Goal: Communication & Community: Share content

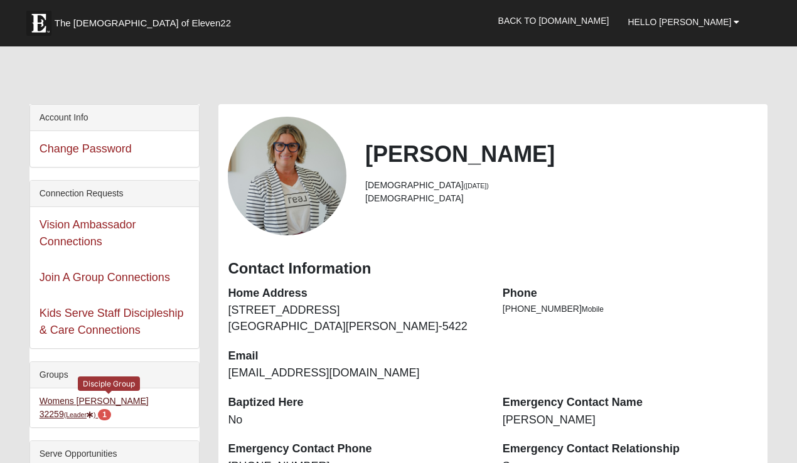
click at [101, 398] on link "Womens [PERSON_NAME] 32259 (Leader ) 1" at bounding box center [94, 407] width 109 height 23
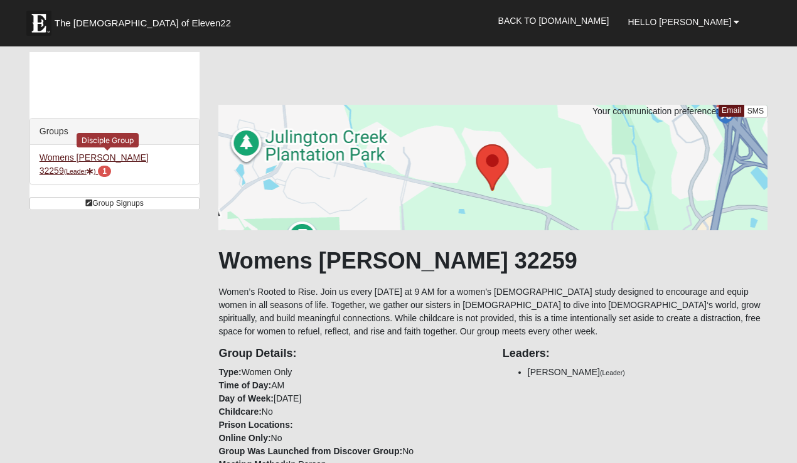
click at [139, 156] on link "Womens Urbanski 32259 (Leader ) 1" at bounding box center [94, 163] width 109 height 23
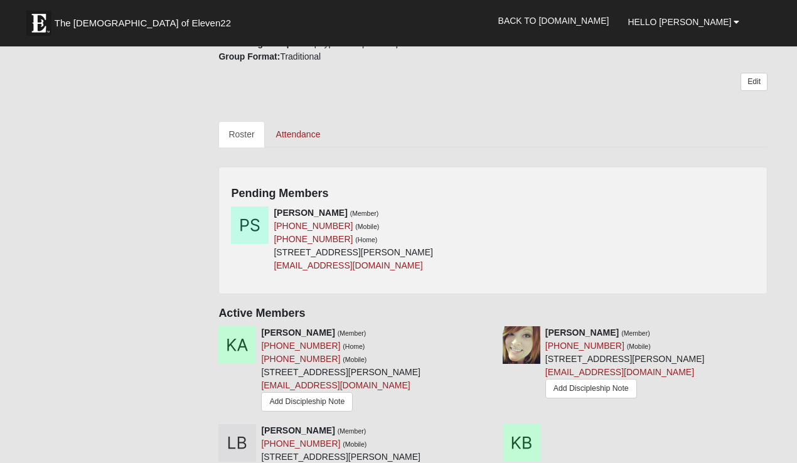
scroll to position [493, 0]
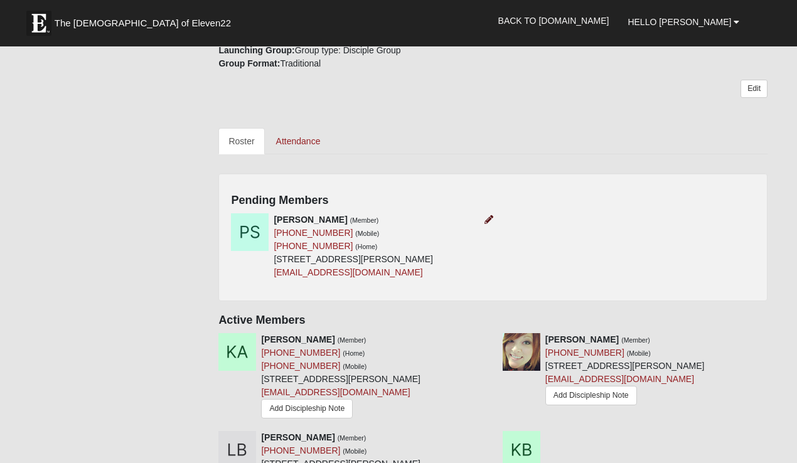
click at [487, 215] on icon at bounding box center [488, 219] width 9 height 9
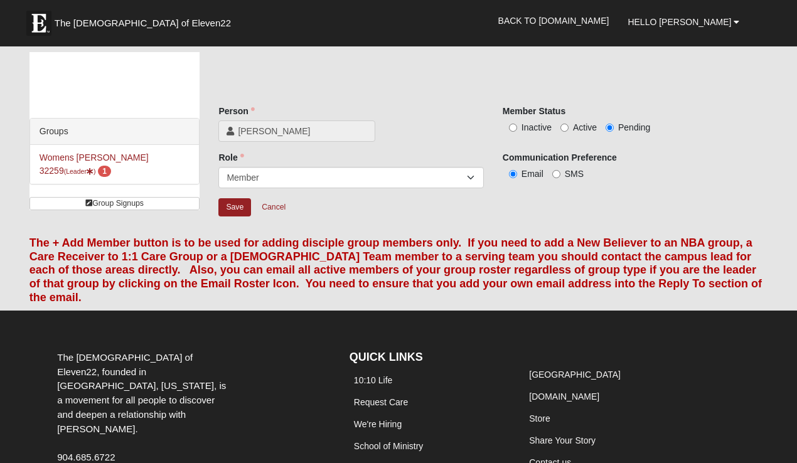
click at [580, 127] on span "Active" at bounding box center [585, 127] width 24 height 10
click at [568, 127] on input "Active" at bounding box center [564, 128] width 8 height 8
radio input "true"
click at [232, 208] on input "Save" at bounding box center [234, 207] width 33 height 18
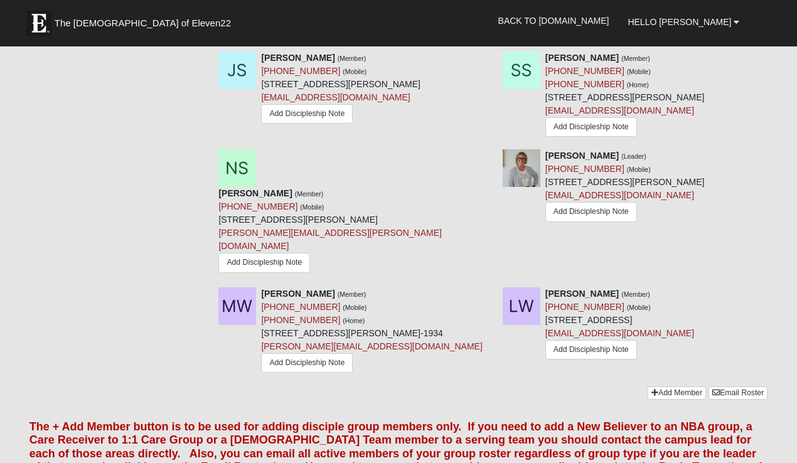
scroll to position [1589, 0]
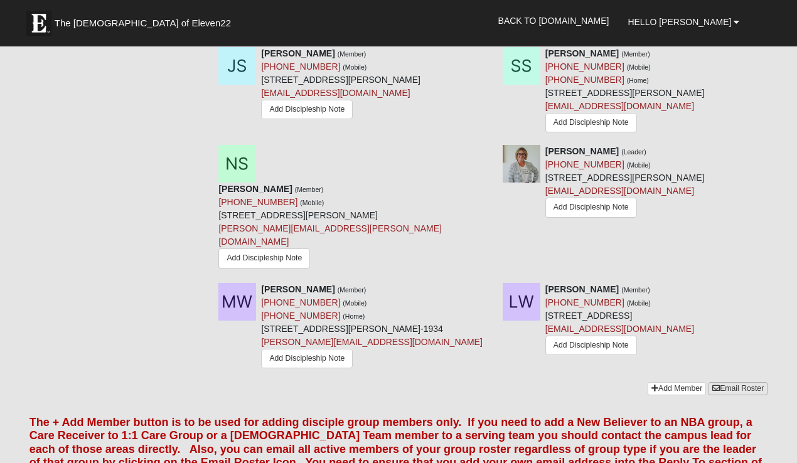
click at [734, 382] on link "Email Roster" at bounding box center [737, 388] width 59 height 13
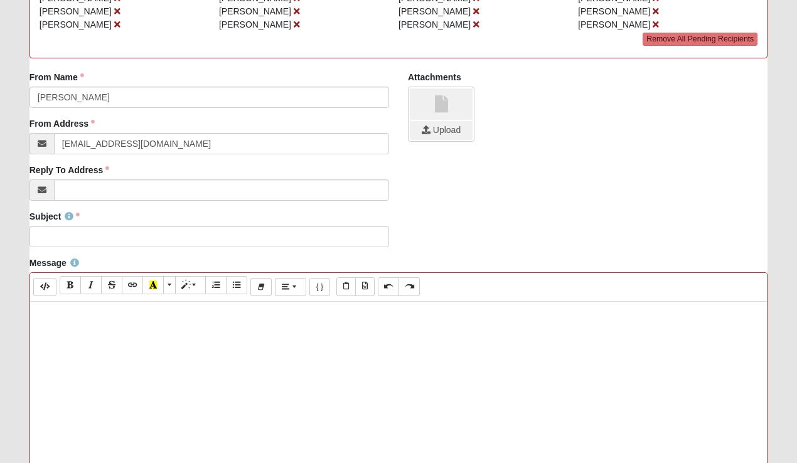
scroll to position [274, 0]
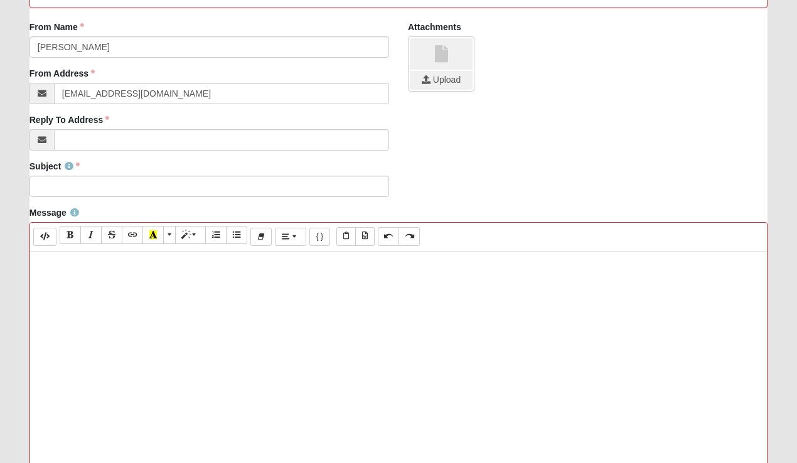
click at [147, 274] on div at bounding box center [398, 440] width 737 height 376
paste div
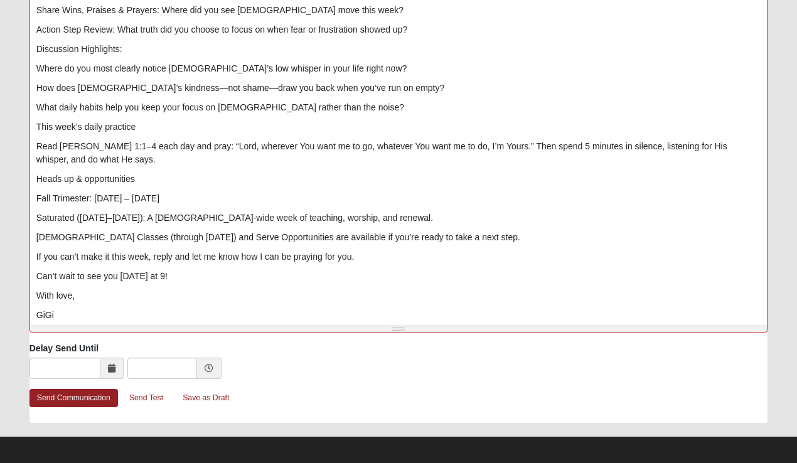
scroll to position [581, 0]
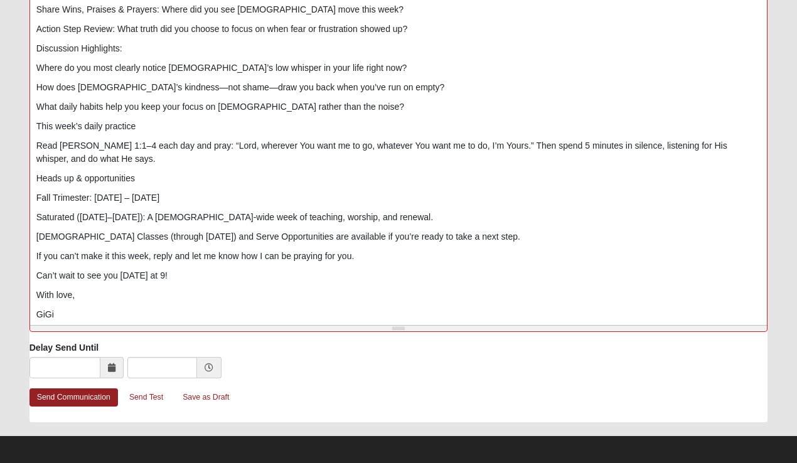
click at [188, 269] on p "Can’t wait to see you Friday at 9!" at bounding box center [398, 275] width 725 height 13
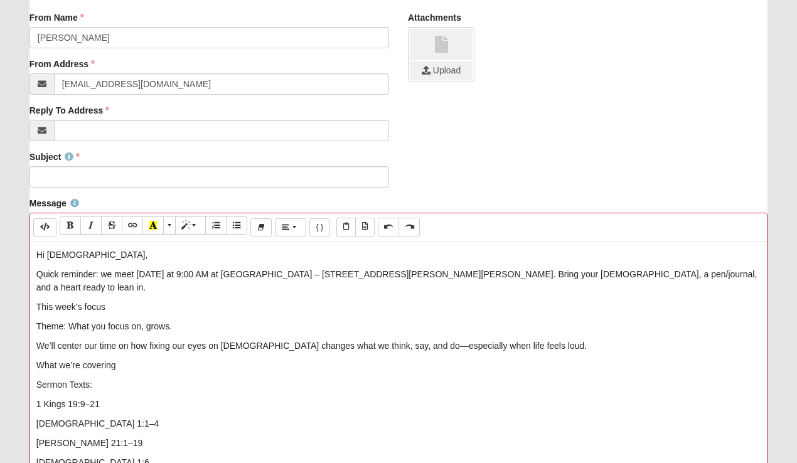
scroll to position [281, 0]
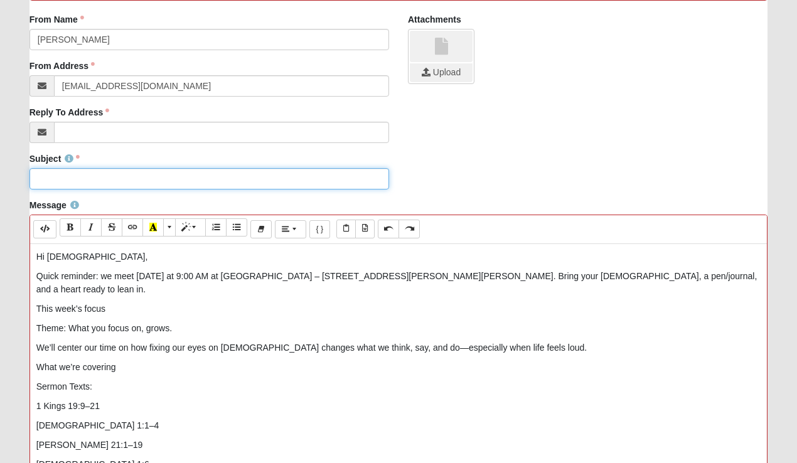
click at [118, 181] on input "Subject" at bounding box center [209, 178] width 360 height 21
type input "Friday Bible Study 9am"
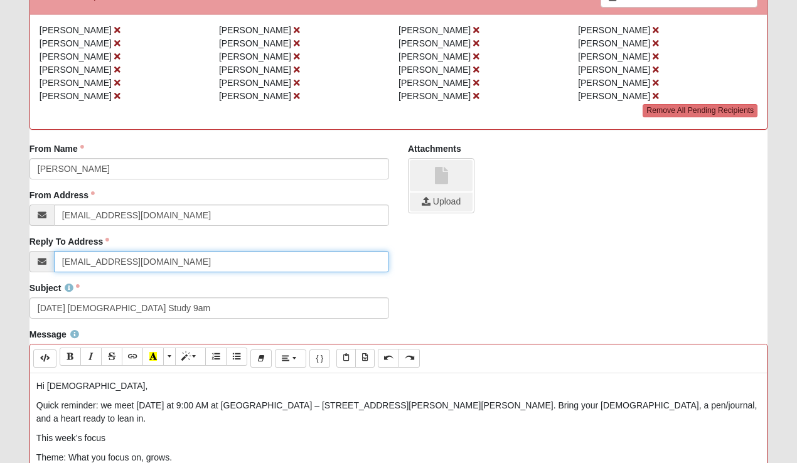
scroll to position [151, 0]
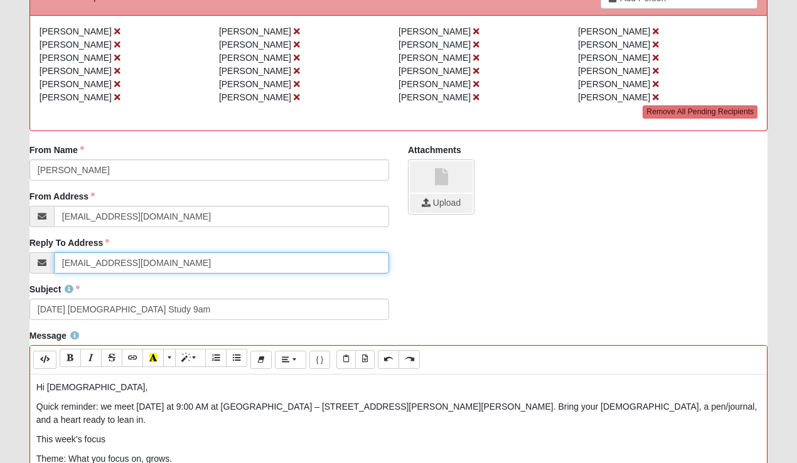
type input "[EMAIL_ADDRESS][DOMAIN_NAME]"
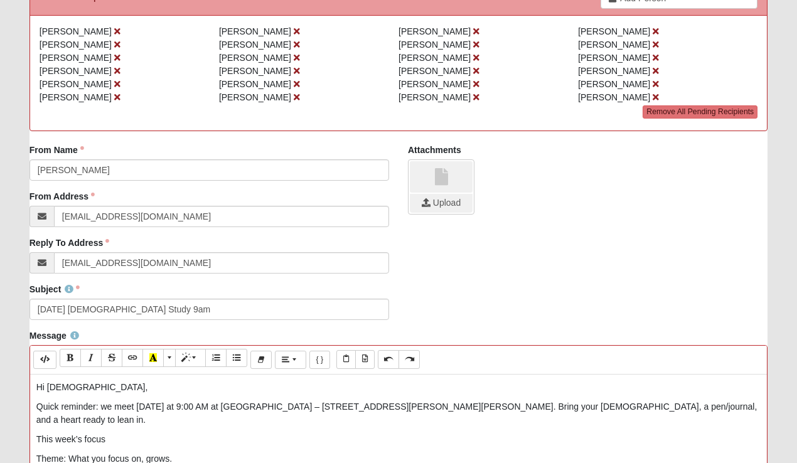
click at [425, 201] on input "file" at bounding box center [441, 203] width 63 height 19
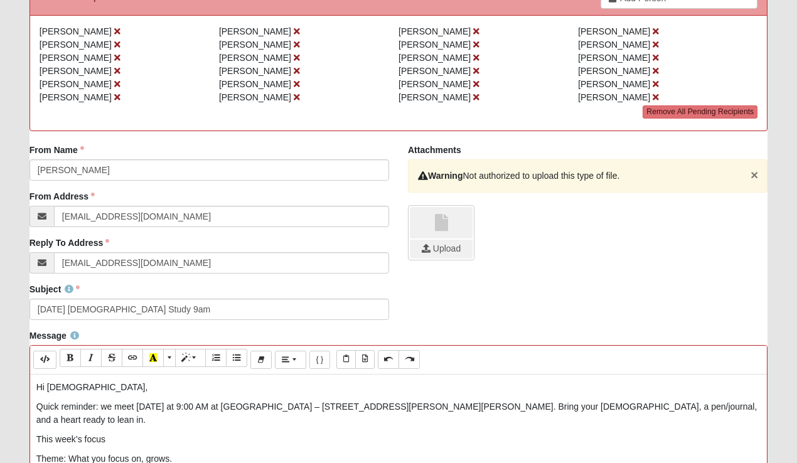
click at [758, 177] on button "×" at bounding box center [754, 174] width 8 height 13
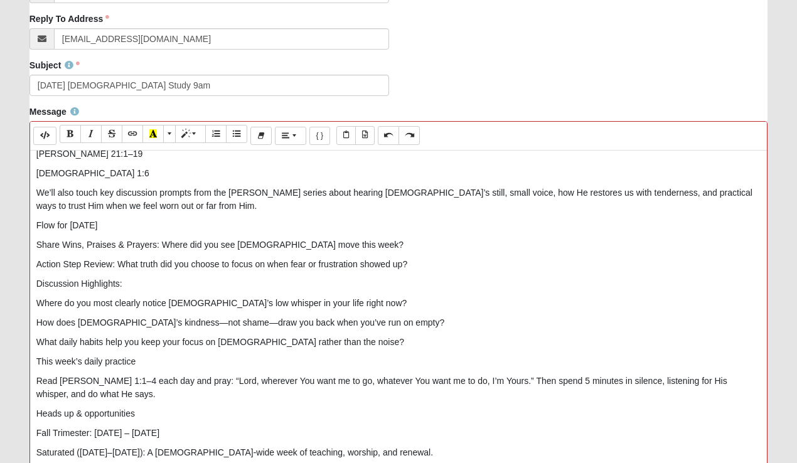
scroll to position [206, 0]
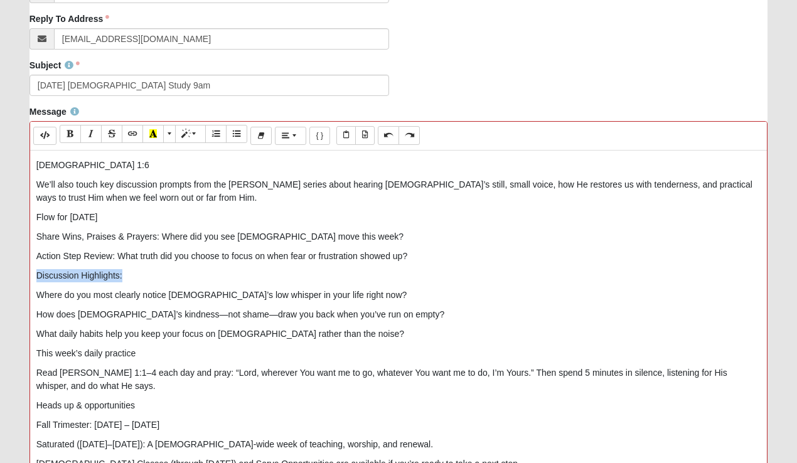
drag, startPoint x: 146, startPoint y: 260, endPoint x: 29, endPoint y: 256, distance: 116.8
click at [29, 256] on div "Background Color Transparent Select #ffff00 Text Color Reset to default Select …" at bounding box center [398, 329] width 739 height 417
click at [68, 136] on icon "Bold (⌘+B)" at bounding box center [71, 133] width 8 height 9
click at [61, 211] on p "Flow for Friday" at bounding box center [398, 217] width 725 height 13
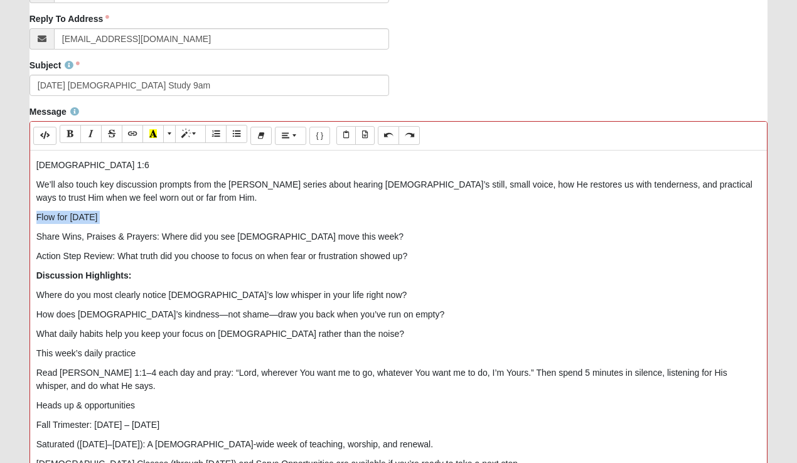
click at [61, 211] on p "Flow for Friday" at bounding box center [398, 217] width 725 height 13
click at [68, 135] on icon "Bold (⌘+B)" at bounding box center [71, 133] width 8 height 9
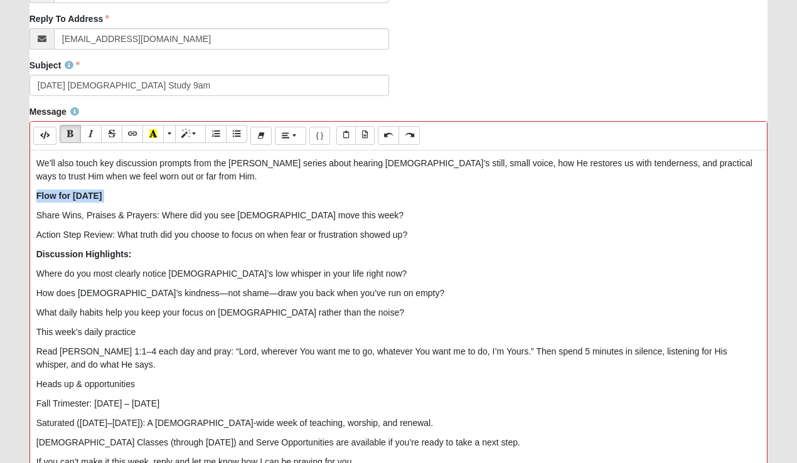
scroll to position [227, 0]
click at [102, 378] on p "Heads up & opportunities" at bounding box center [398, 384] width 725 height 13
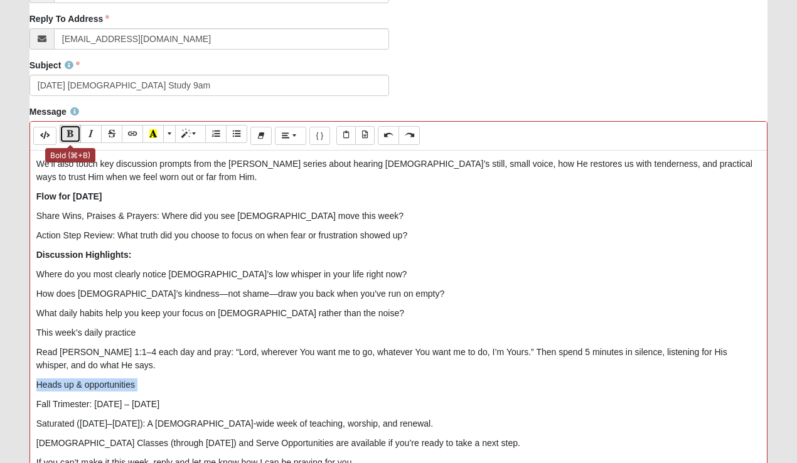
click at [64, 134] on button "Bold (⌘+B)" at bounding box center [70, 134] width 21 height 18
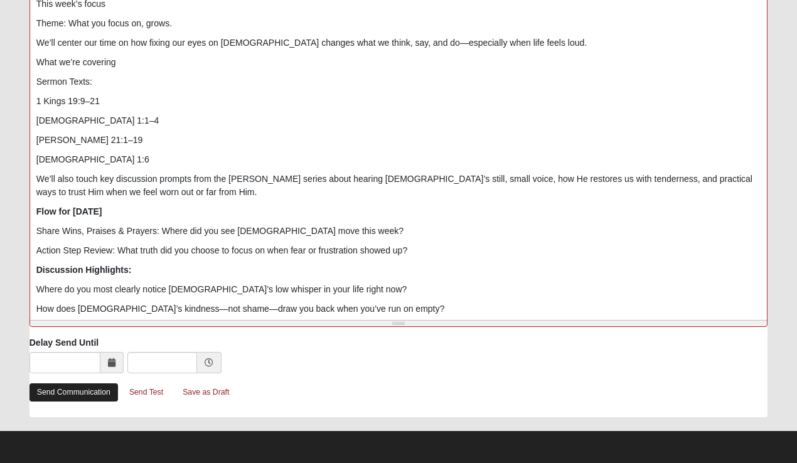
scroll to position [587, 0]
click at [62, 388] on link "Send Communication" at bounding box center [73, 392] width 88 height 18
